Goal: Check status: Check status

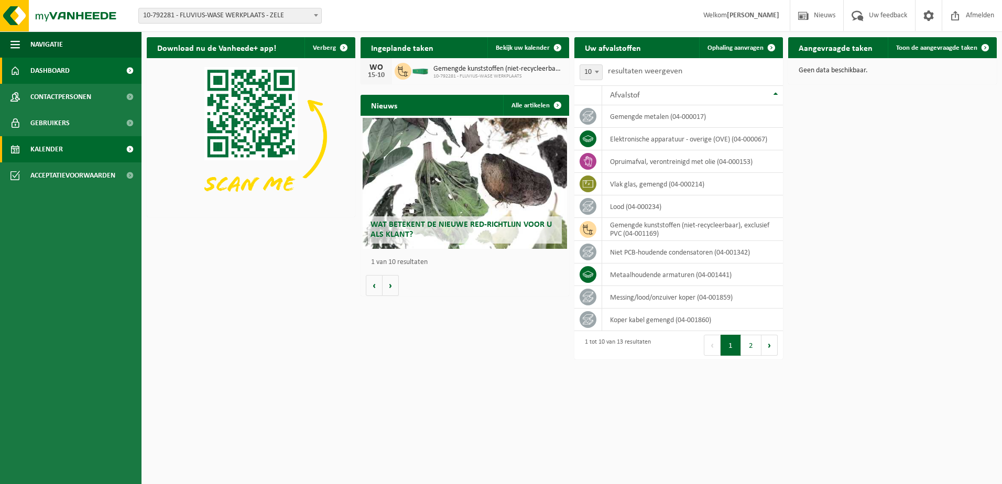
click at [45, 149] on span "Kalender" at bounding box center [46, 149] width 32 height 26
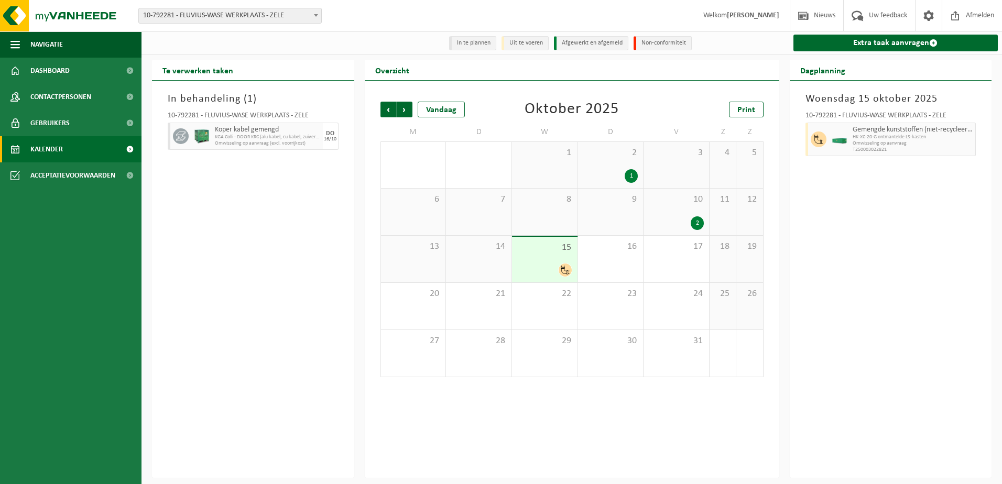
click at [564, 272] on icon at bounding box center [565, 270] width 9 height 9
click at [228, 137] on span "KGA Colli - DOOR KRC (alu kabel, cu kabel, zuiver koper)" at bounding box center [260, 137] width 90 height 6
